Goal: Find specific page/section: Find specific page/section

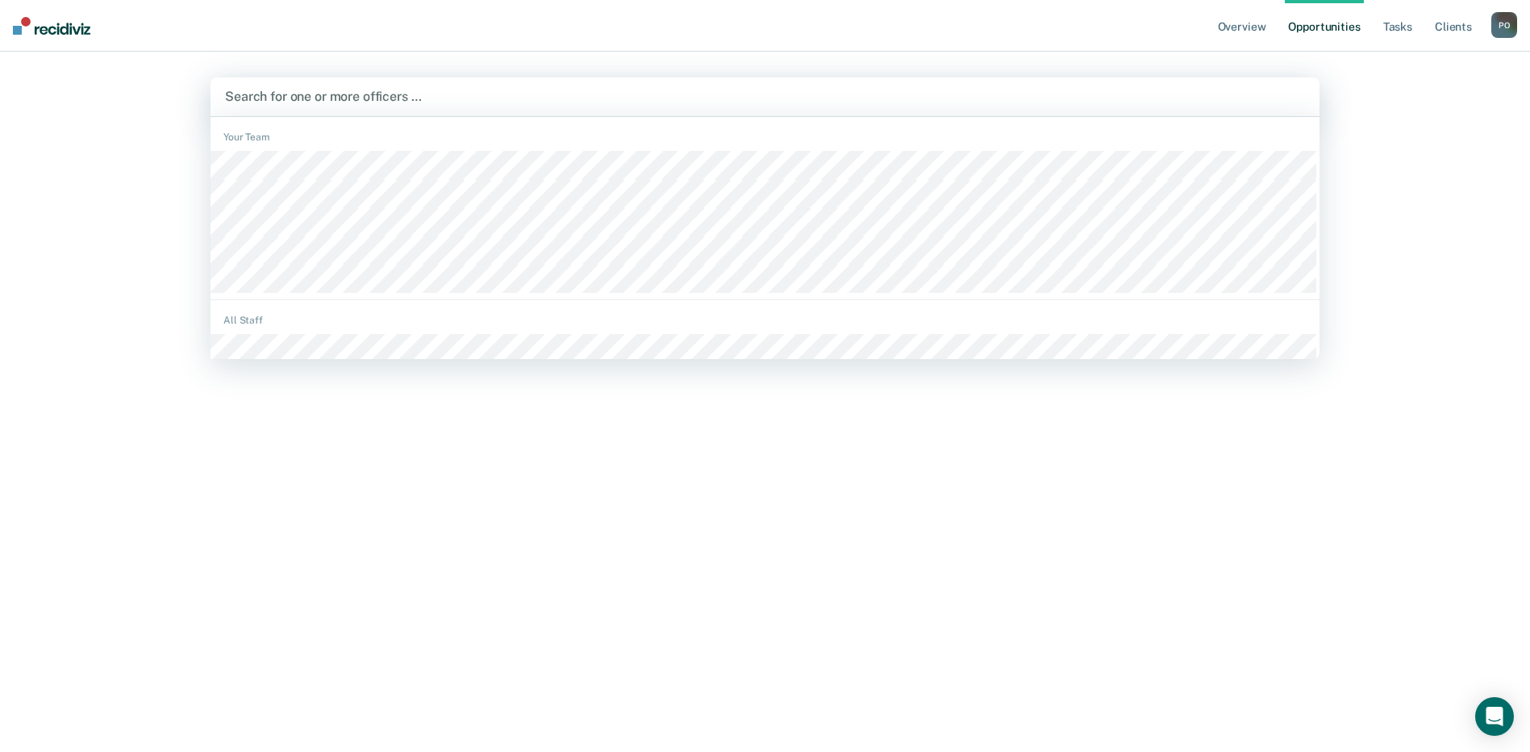
click at [435, 101] on div at bounding box center [765, 96] width 1080 height 19
type input "cab"
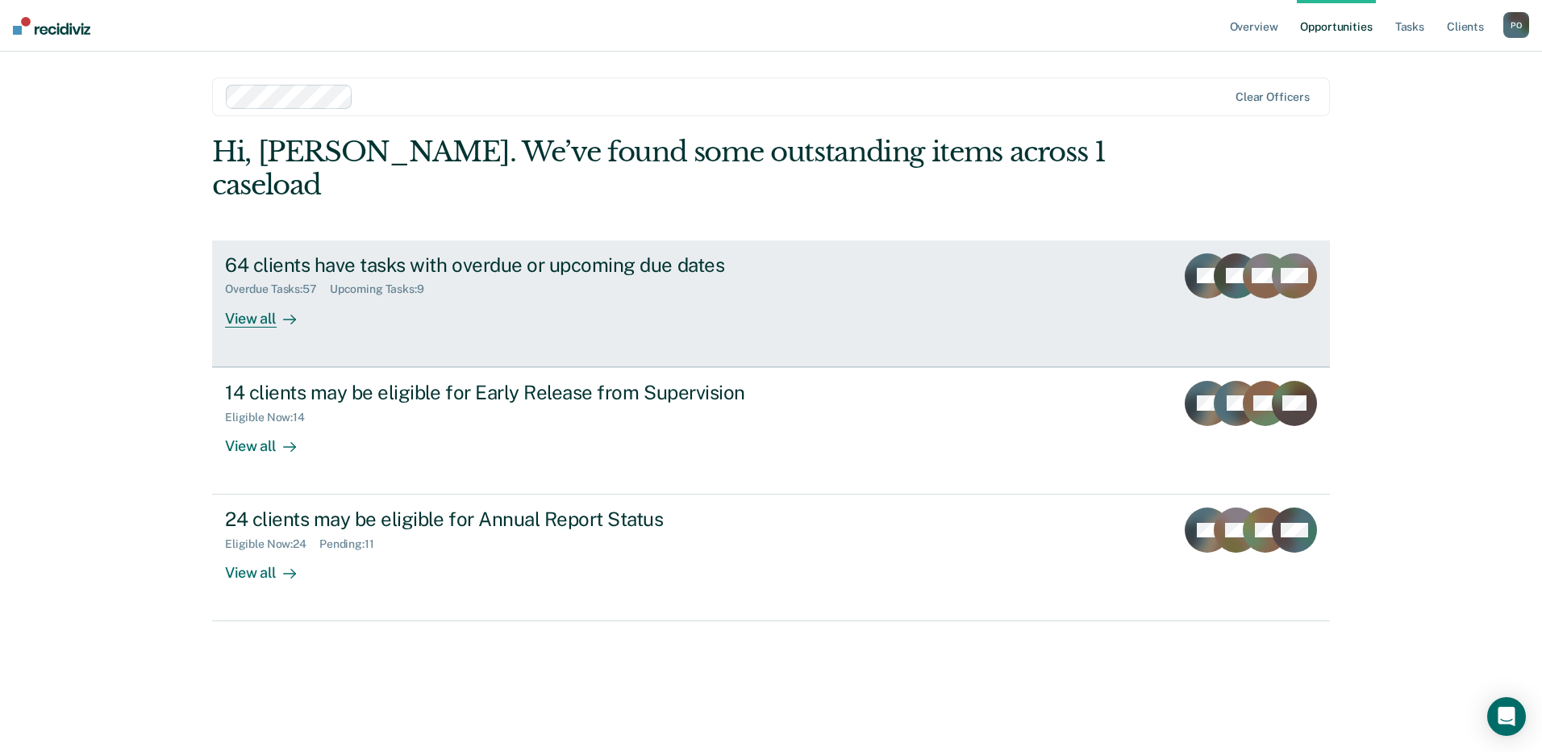
click at [240, 296] on div "View all" at bounding box center [270, 311] width 90 height 31
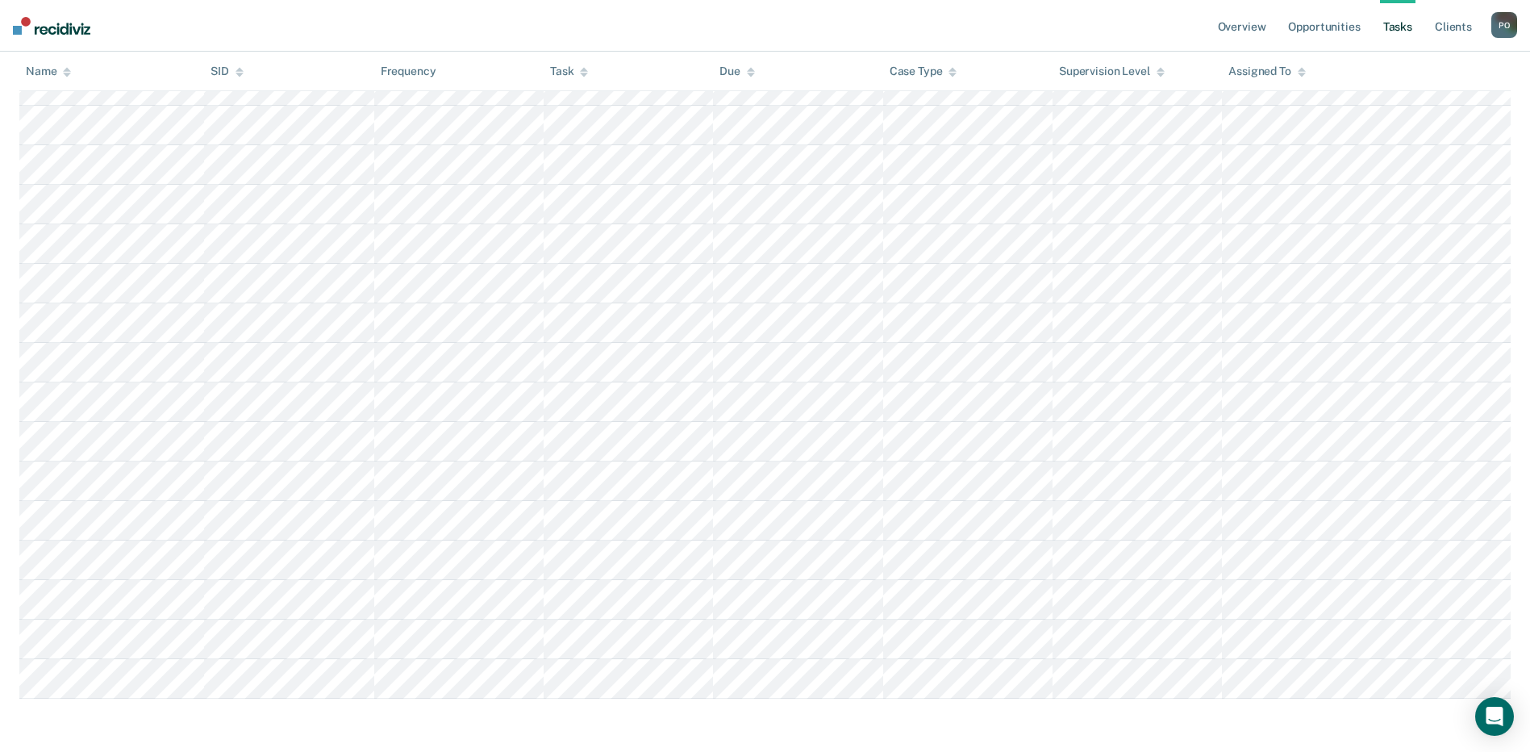
scroll to position [2298, 0]
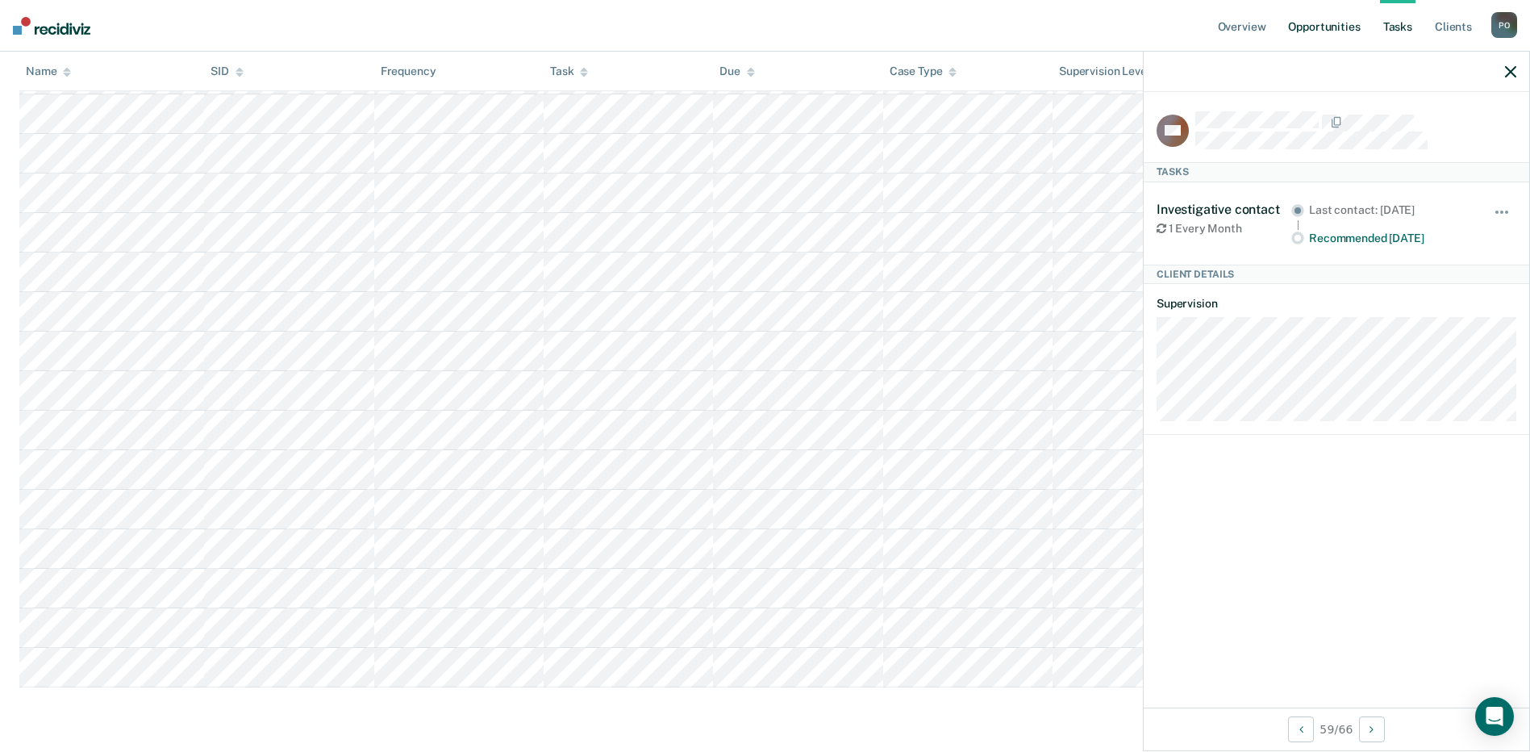
click at [1312, 30] on link "Opportunities" at bounding box center [1324, 26] width 78 height 52
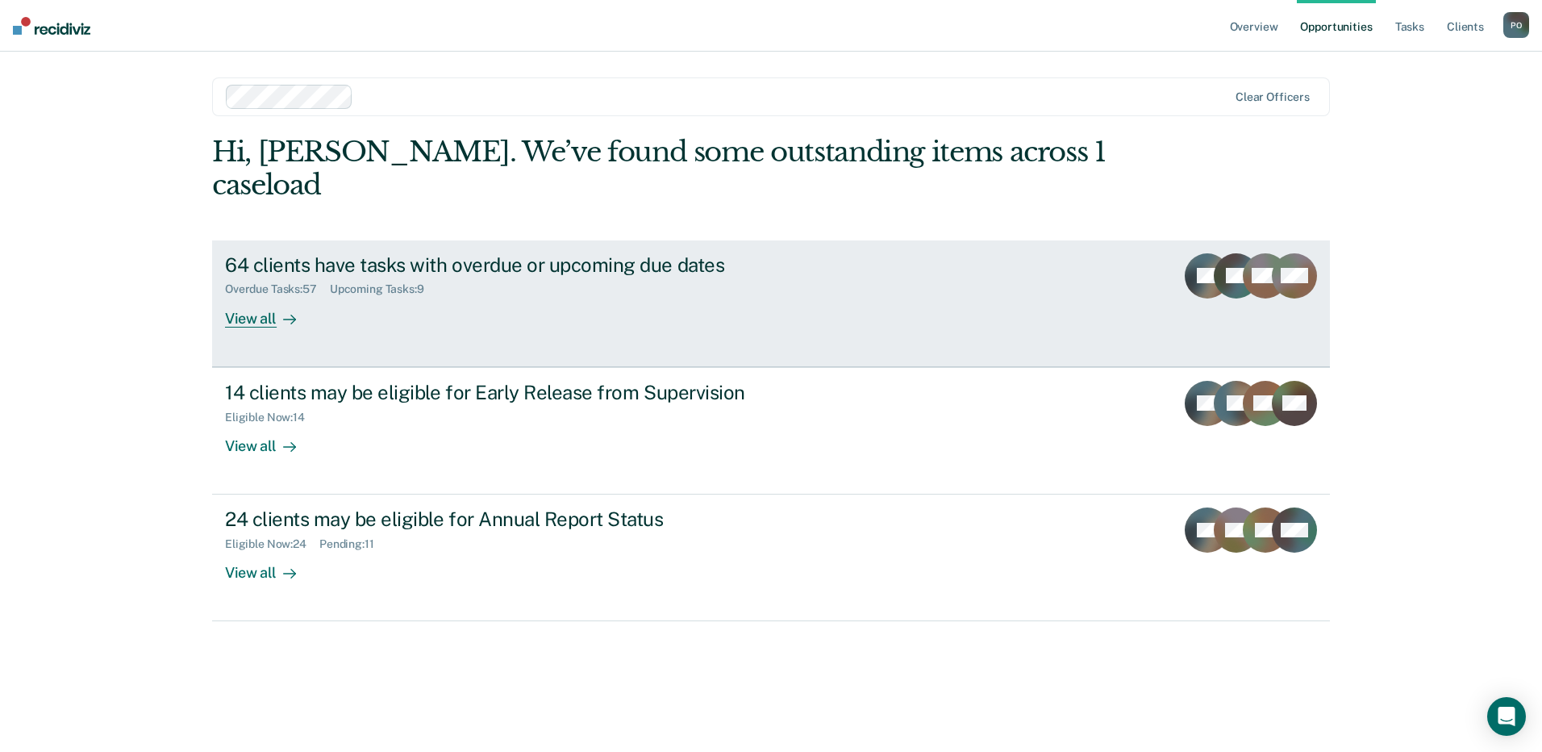
click at [244, 296] on div "View all" at bounding box center [270, 311] width 90 height 31
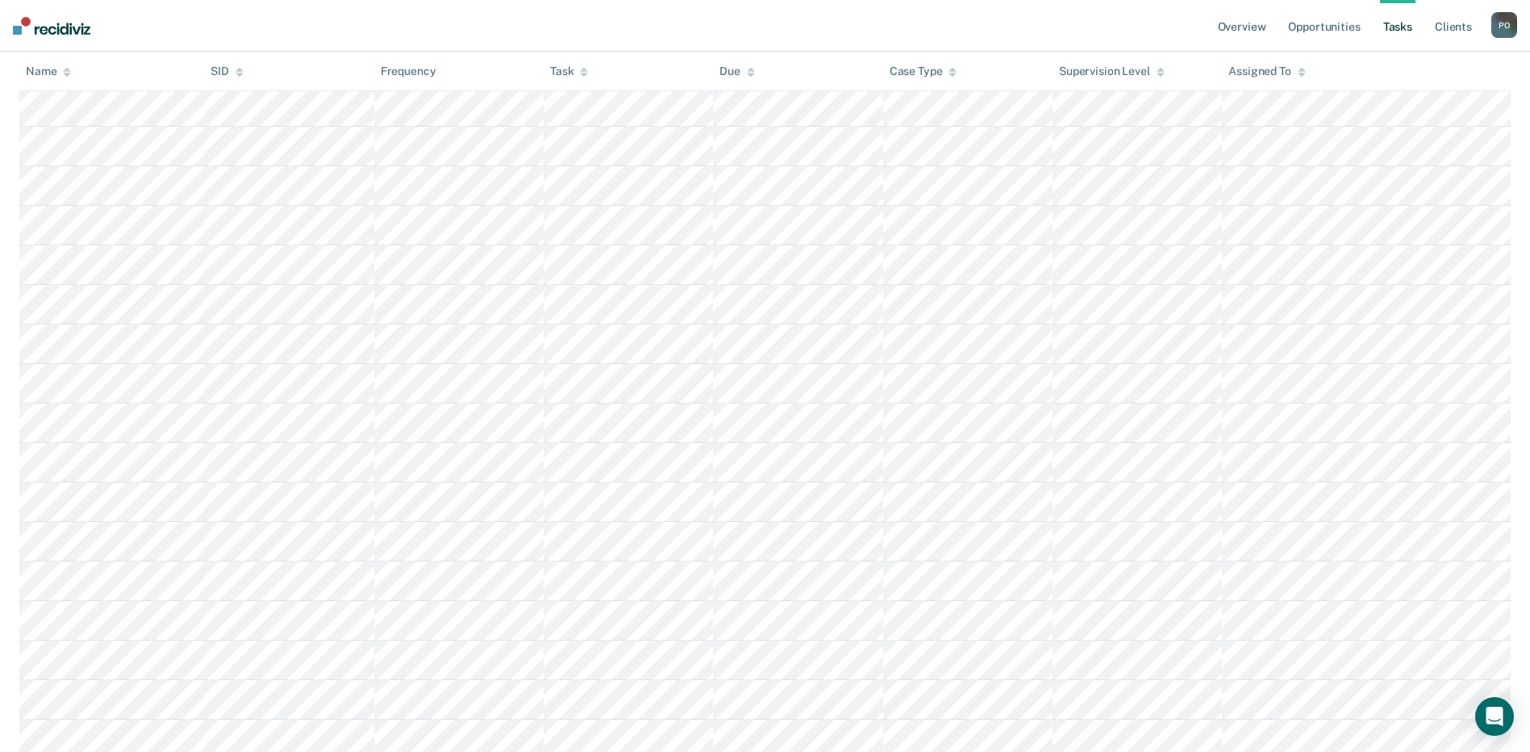
scroll to position [2298, 0]
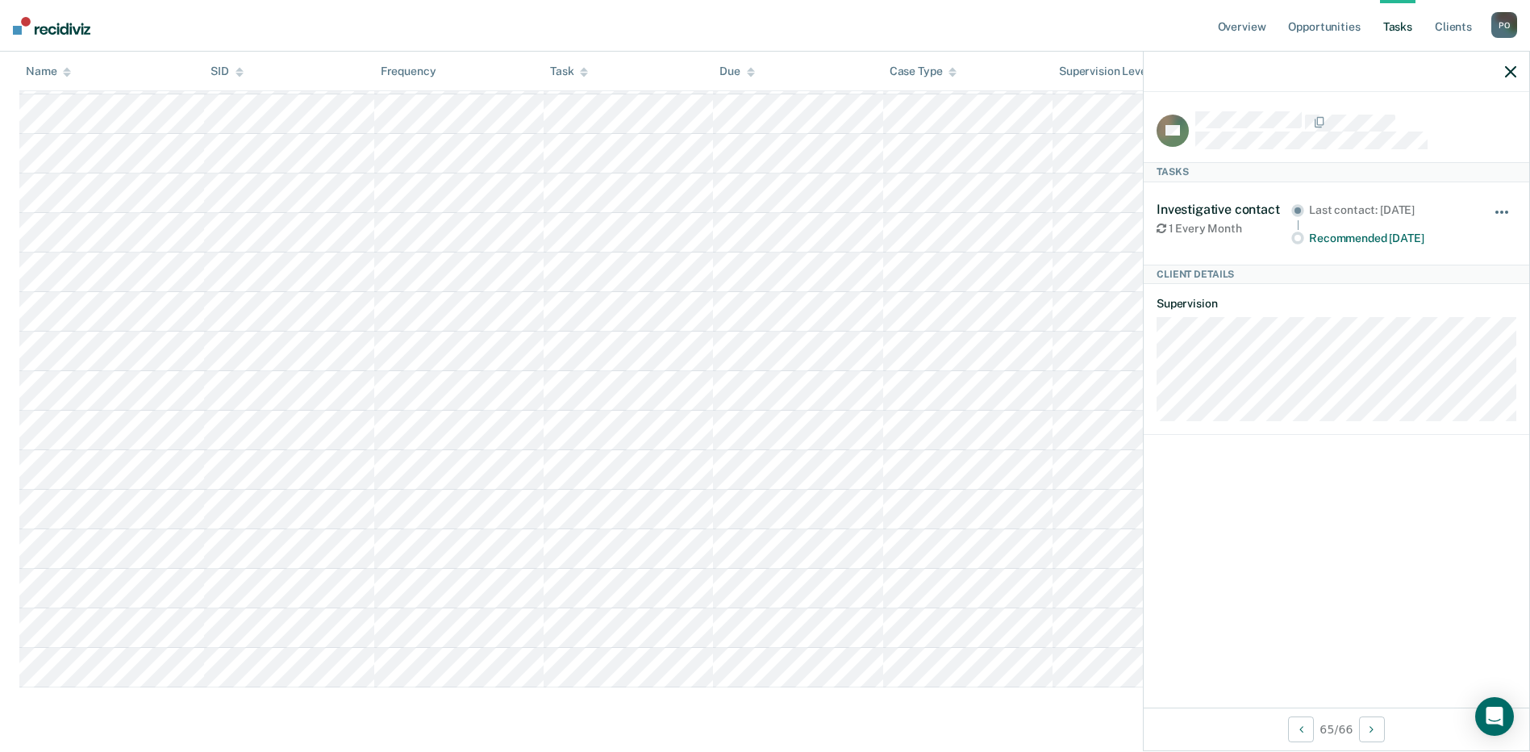
click at [1500, 207] on button "button" at bounding box center [1502, 220] width 27 height 26
